Goal: Task Accomplishment & Management: Manage account settings

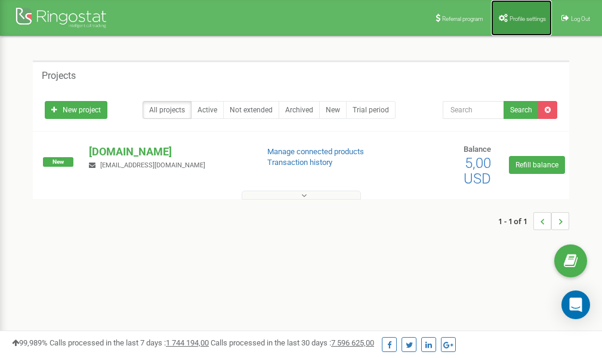
click at [509, 14] on link "Profile settings" at bounding box center [521, 18] width 61 height 36
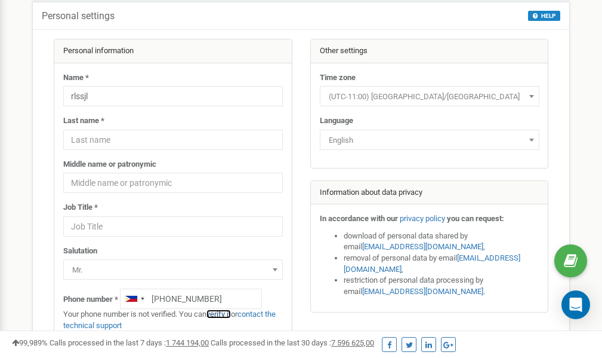
click at [225, 313] on link "verify it" at bounding box center [219, 313] width 24 height 9
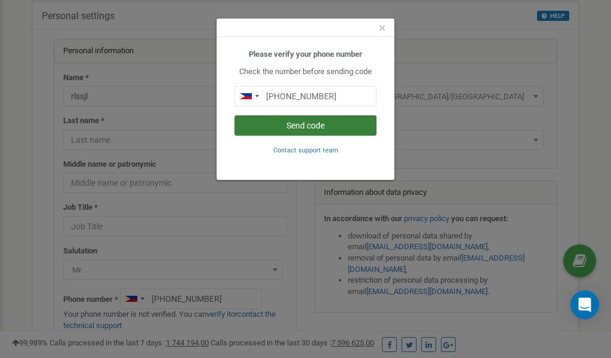
click at [287, 125] on button "Send code" at bounding box center [306, 125] width 142 height 20
